Goal: Transaction & Acquisition: Obtain resource

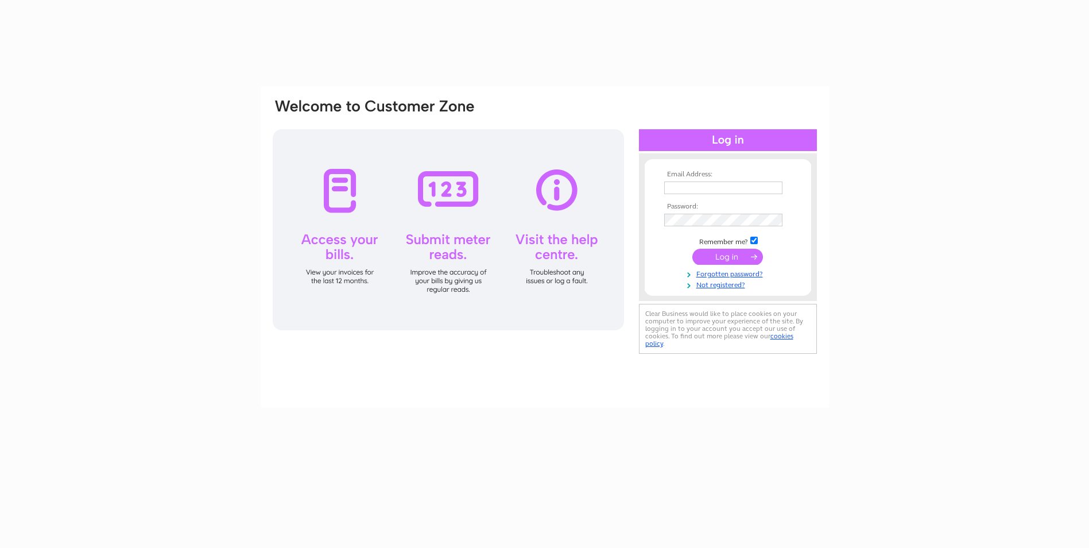
click at [723, 187] on input "text" at bounding box center [723, 187] width 118 height 13
type input "[EMAIL_ADDRESS][DOMAIN_NAME]"
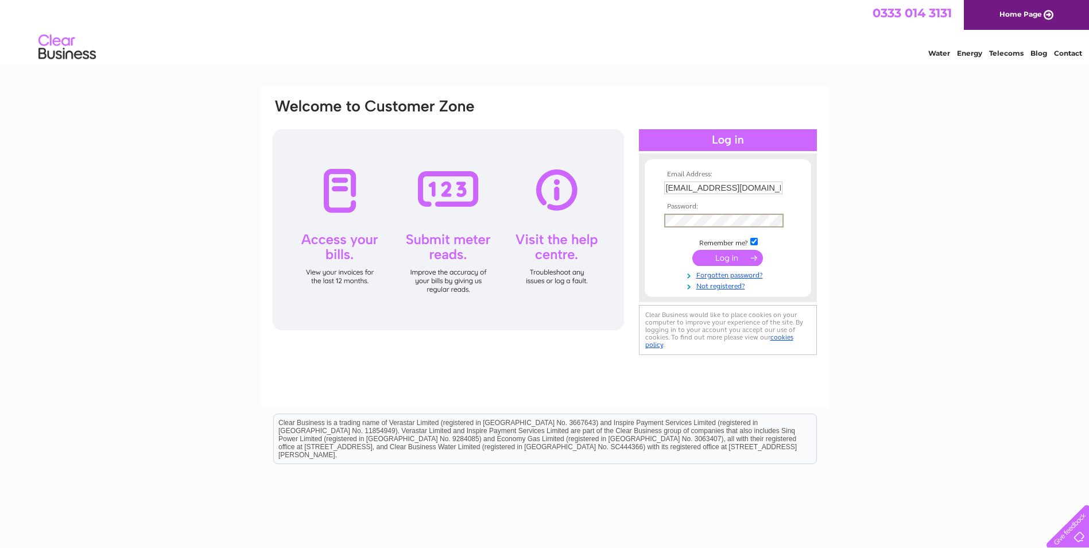
drag, startPoint x: 762, startPoint y: 188, endPoint x: 660, endPoint y: 189, distance: 101.6
click at [660, 189] on form "Email Address: [EMAIL_ADDRESS][DOMAIN_NAME] Password:" at bounding box center [728, 230] width 166 height 120
type input "[EMAIL_ADDRESS][DOMAIN_NAME]"
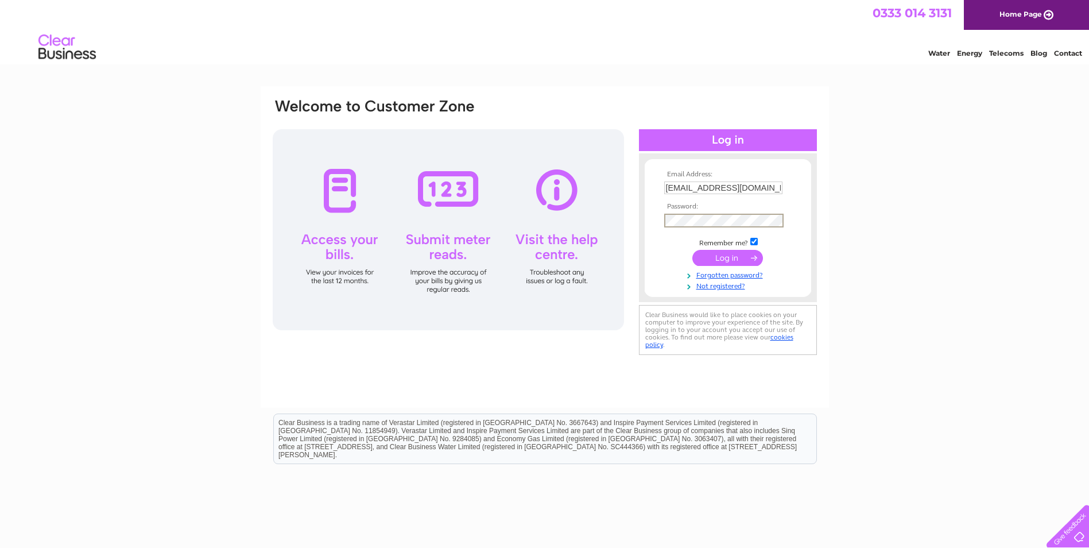
click at [692, 250] on input "submit" at bounding box center [727, 258] width 71 height 16
click at [743, 250] on input "submit" at bounding box center [727, 258] width 71 height 16
click at [730, 257] on input "submit" at bounding box center [727, 257] width 71 height 16
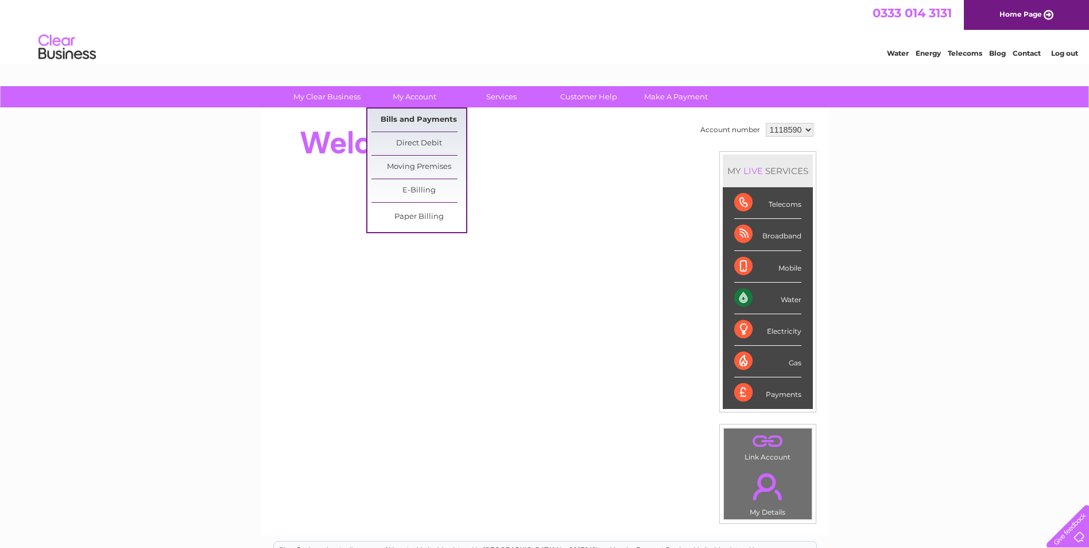
click at [414, 119] on link "Bills and Payments" at bounding box center [418, 119] width 95 height 23
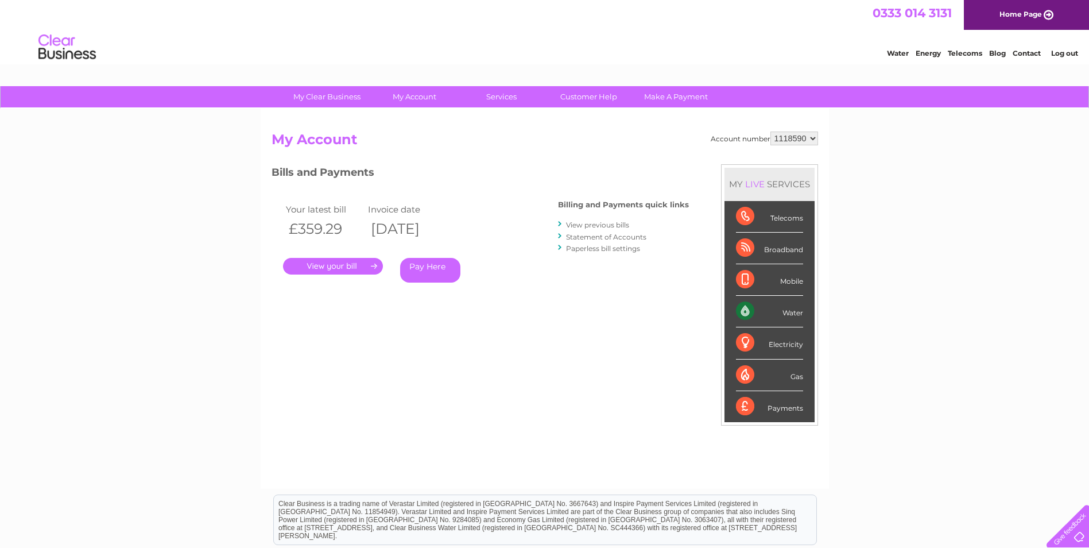
click at [339, 267] on link "." at bounding box center [333, 266] width 100 height 17
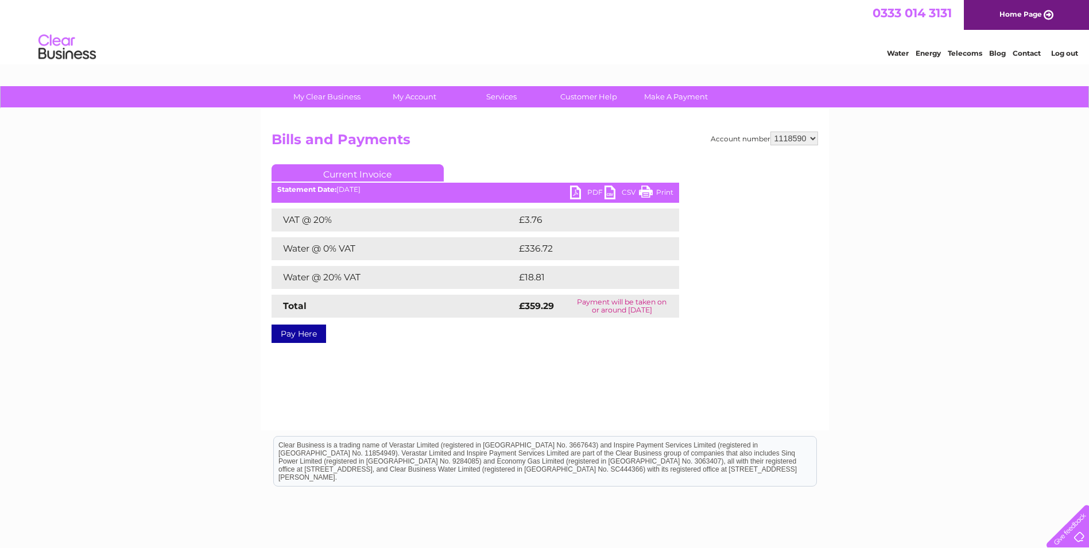
click at [578, 191] on link "PDF" at bounding box center [587, 193] width 34 height 17
click at [578, 187] on link "PDF" at bounding box center [587, 193] width 34 height 17
